Goal: Go to known website: Access a specific website the user already knows

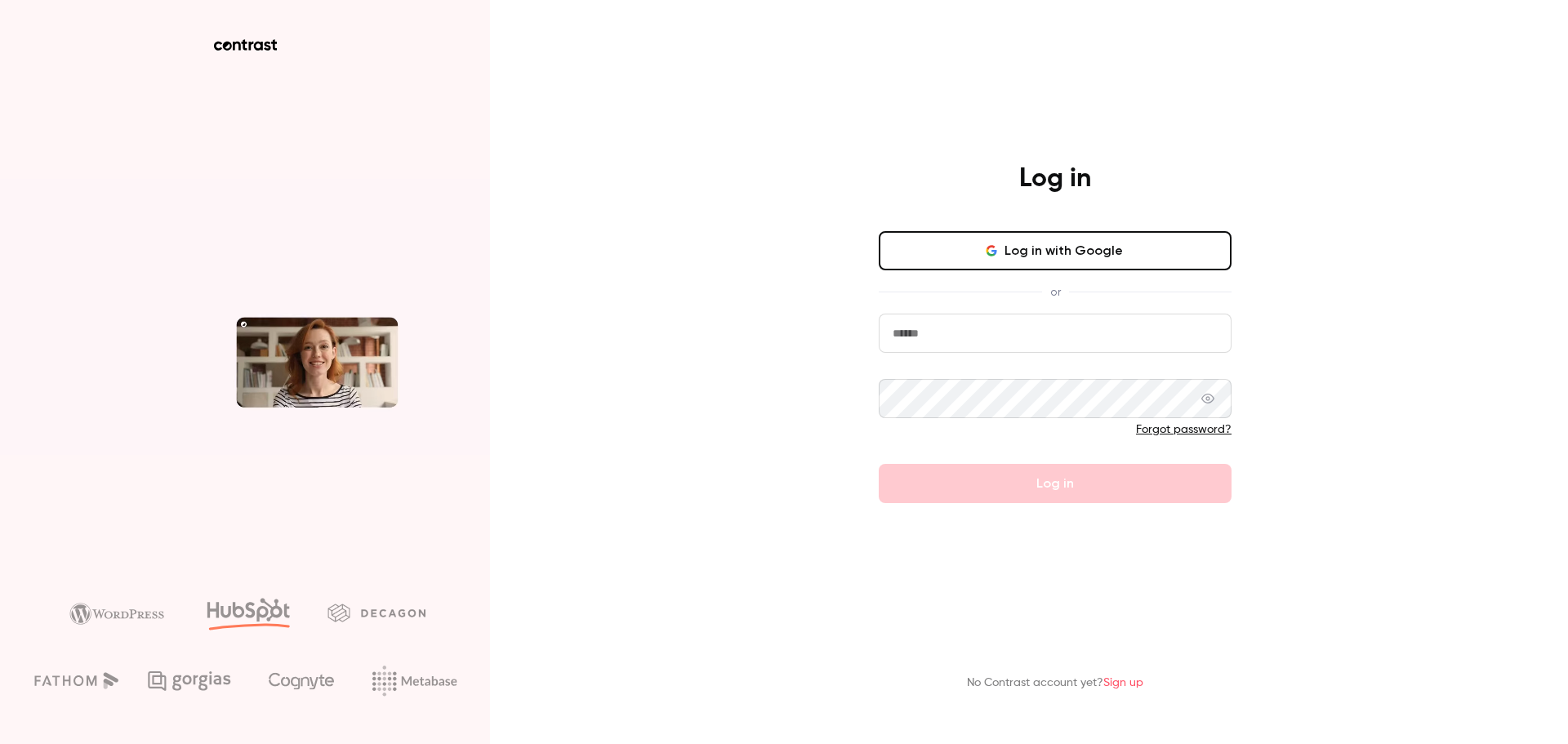
click at [1106, 260] on button "Log in with Google" at bounding box center [1055, 250] width 353 height 39
